Goal: Ask a question

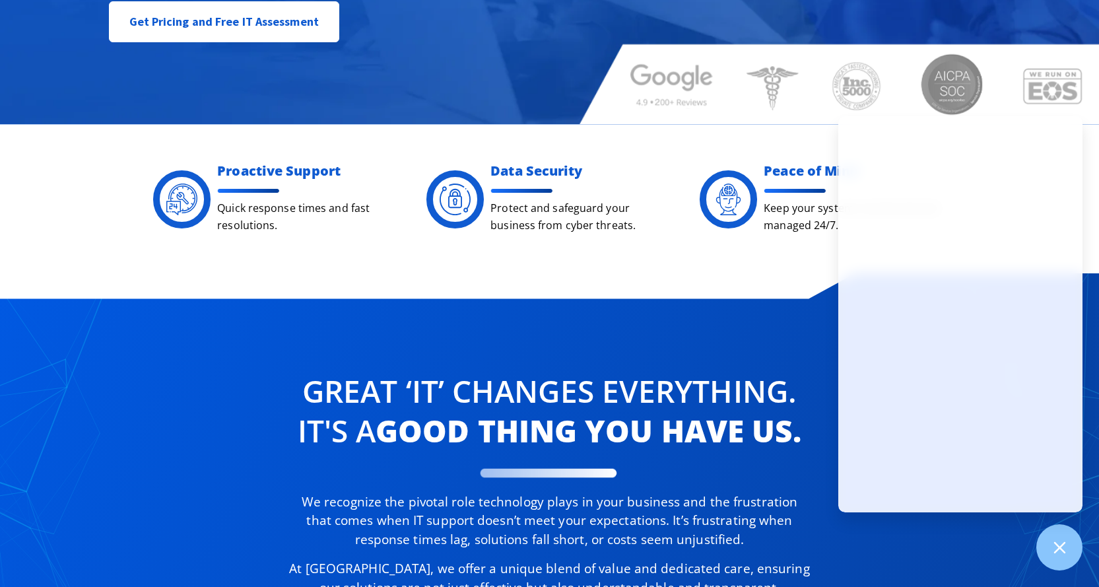
scroll to position [462, 0]
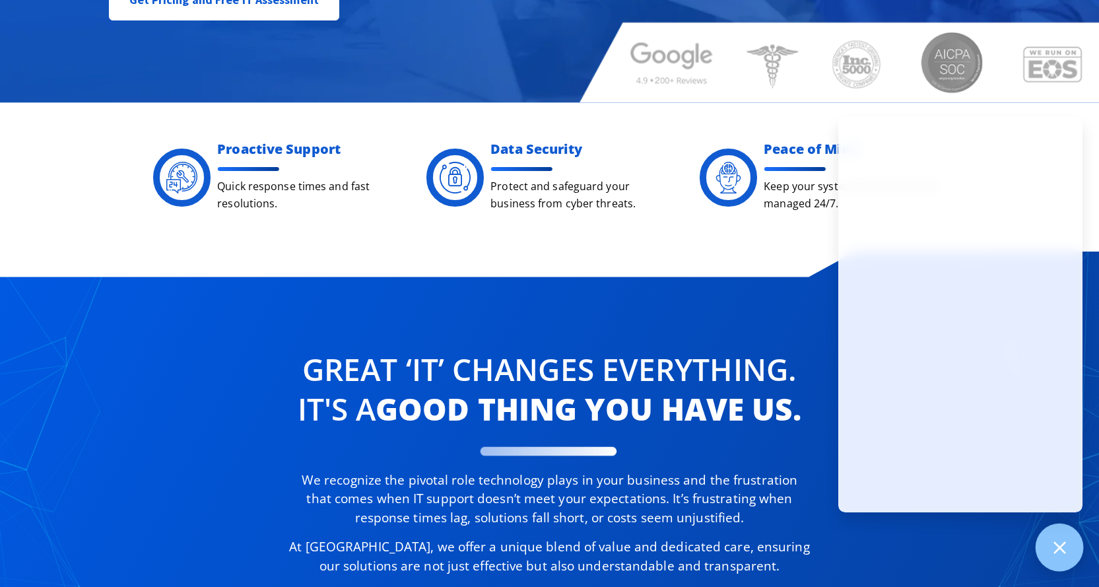
click at [1061, 548] on icon at bounding box center [1058, 546] width 17 height 17
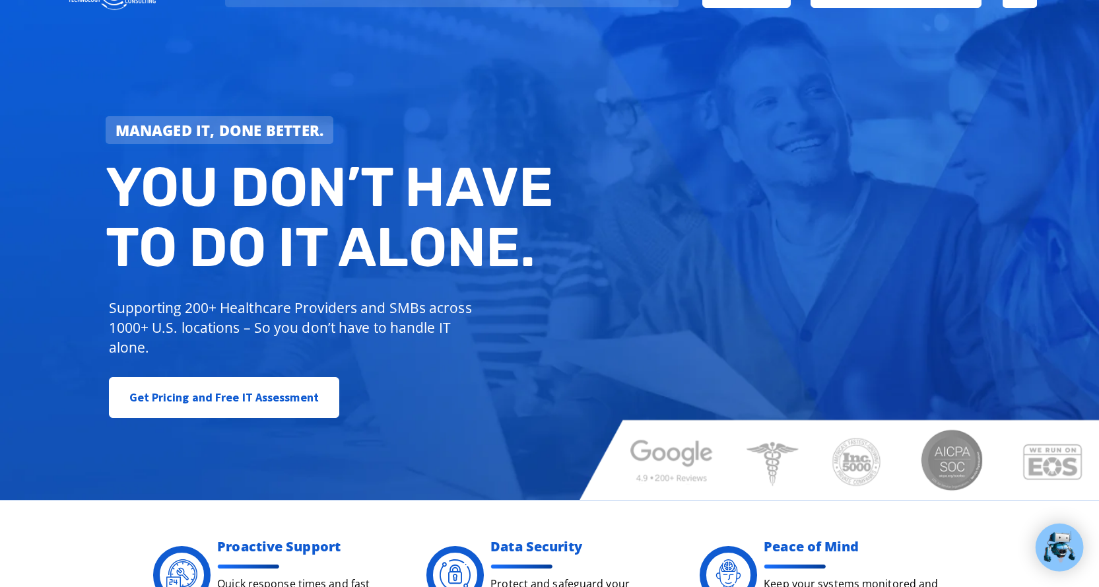
scroll to position [0, 0]
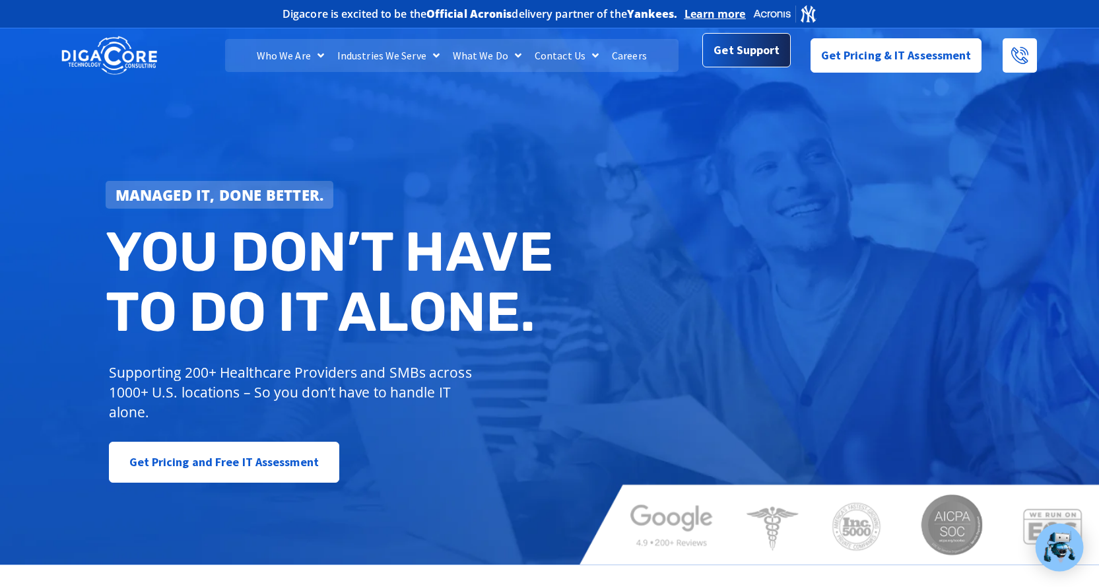
click at [755, 62] on span "Get Support" at bounding box center [746, 50] width 66 height 26
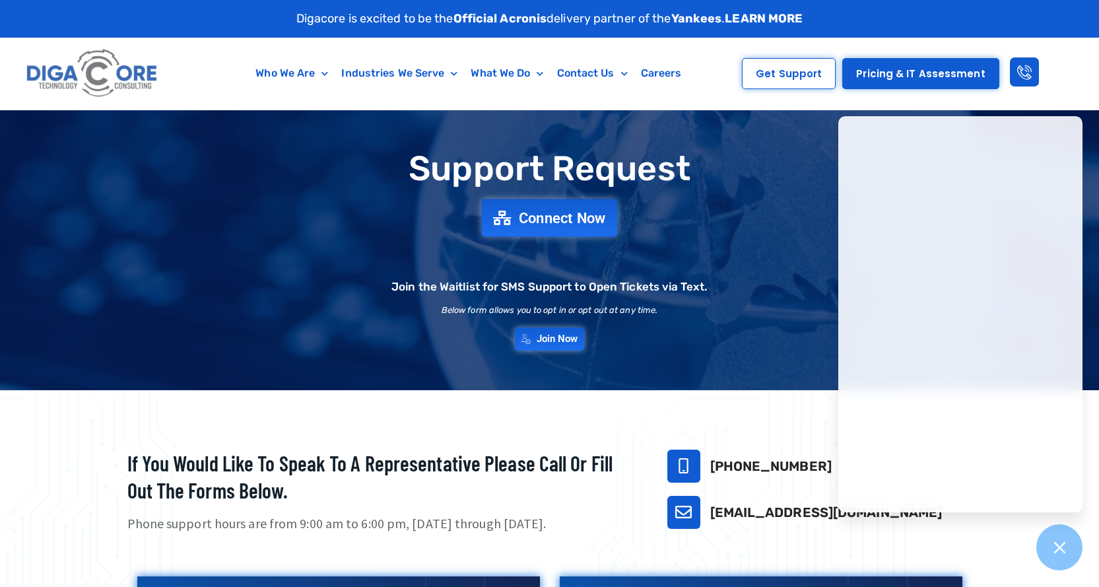
click at [567, 213] on span "Connect Now" at bounding box center [562, 217] width 87 height 15
